Goal: Information Seeking & Learning: Learn about a topic

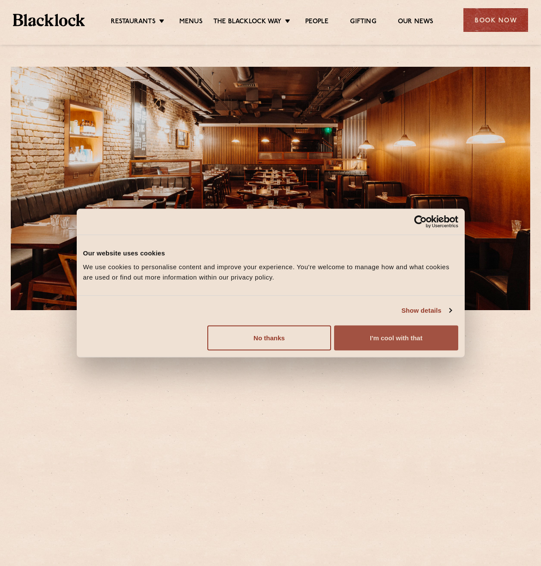
click at [403, 340] on button "I'm cool with that" at bounding box center [396, 337] width 124 height 25
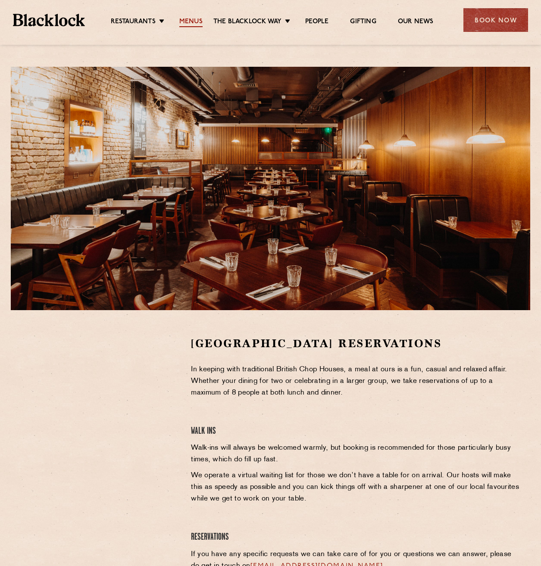
click at [193, 22] on link "Menus" at bounding box center [190, 22] width 23 height 9
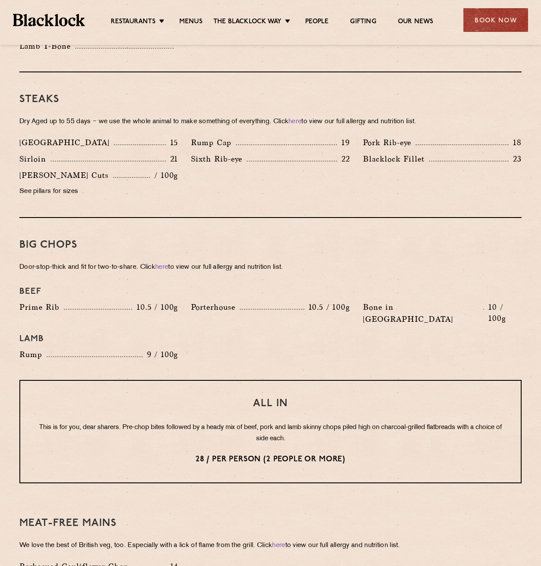
scroll to position [516, 0]
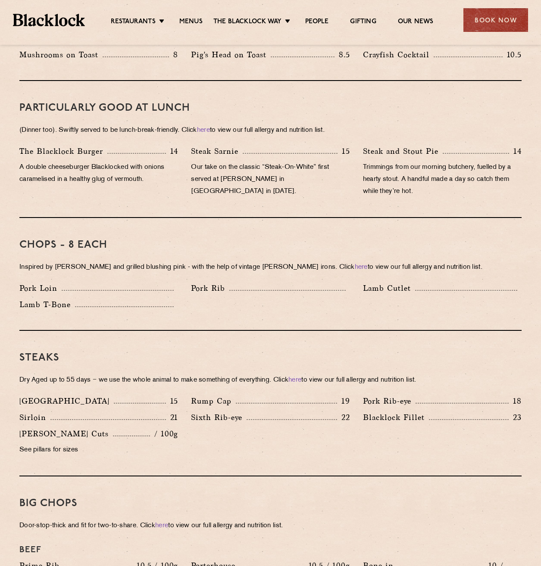
drag, startPoint x: 72, startPoint y: 189, endPoint x: 120, endPoint y: 152, distance: 59.9
click at [72, 189] on div "The Blacklock Burger 14 A double cheeseburger Blacklocked with onions caramelis…" at bounding box center [98, 173] width 171 height 57
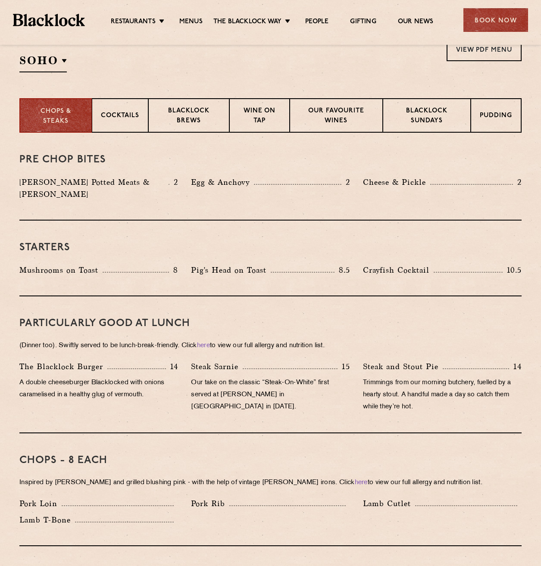
scroll to position [0, 0]
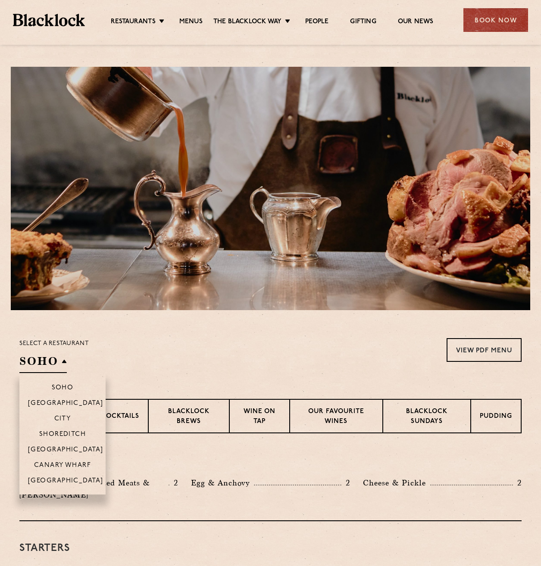
drag, startPoint x: 47, startPoint y: 357, endPoint x: 53, endPoint y: 373, distance: 16.8
click at [47, 357] on h2 "SOHO" at bounding box center [42, 363] width 47 height 19
click at [75, 450] on p "[GEOGRAPHIC_DATA]" at bounding box center [65, 450] width 75 height 9
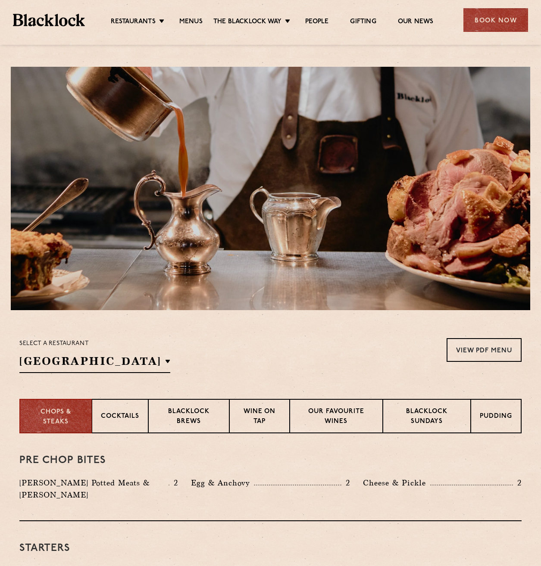
click at [231, 343] on div "Select a restaurant Covent Garden Soho Birmingham City Shoreditch Covent Garden…" at bounding box center [270, 355] width 502 height 35
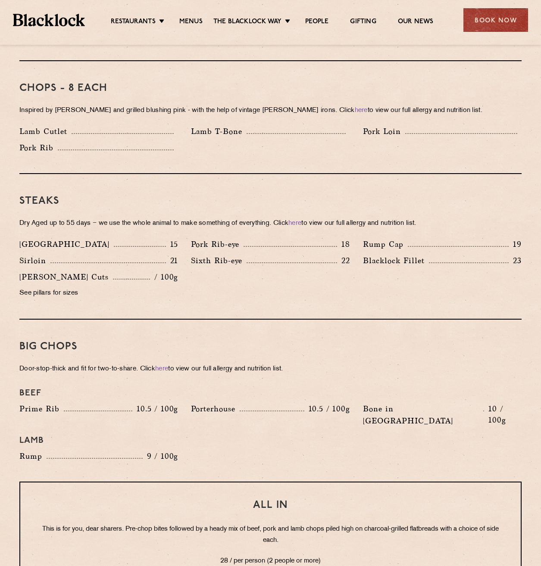
scroll to position [388, 0]
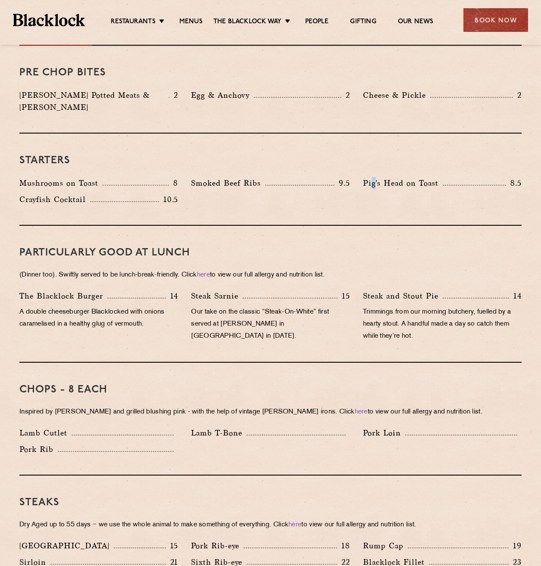
click at [376, 180] on div "Pig's Head on Toast 8.5" at bounding box center [441, 185] width 171 height 16
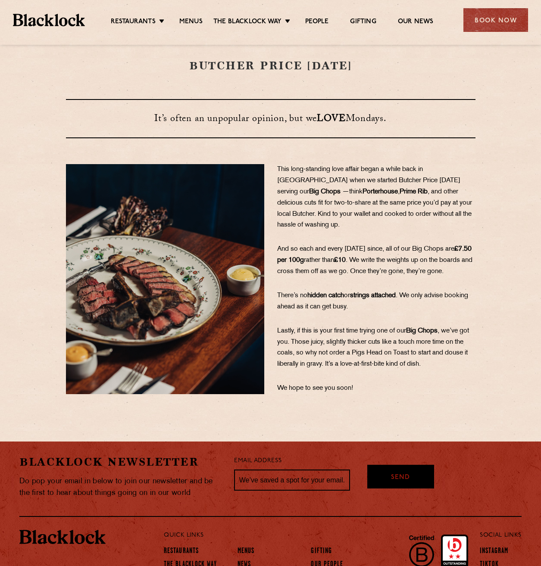
click at [463, 340] on span ", we’ve got you. Those juicy, slightly thicker cuts like a touch more time on t…" at bounding box center [373, 348] width 192 height 40
